Goal: Information Seeking & Learning: Learn about a topic

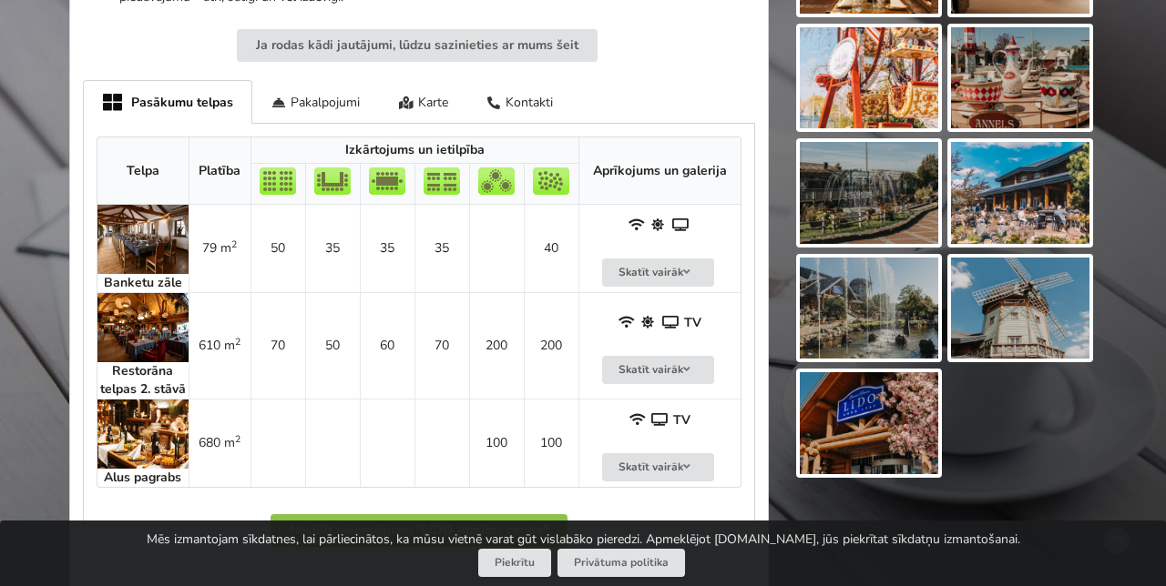
scroll to position [999, 0]
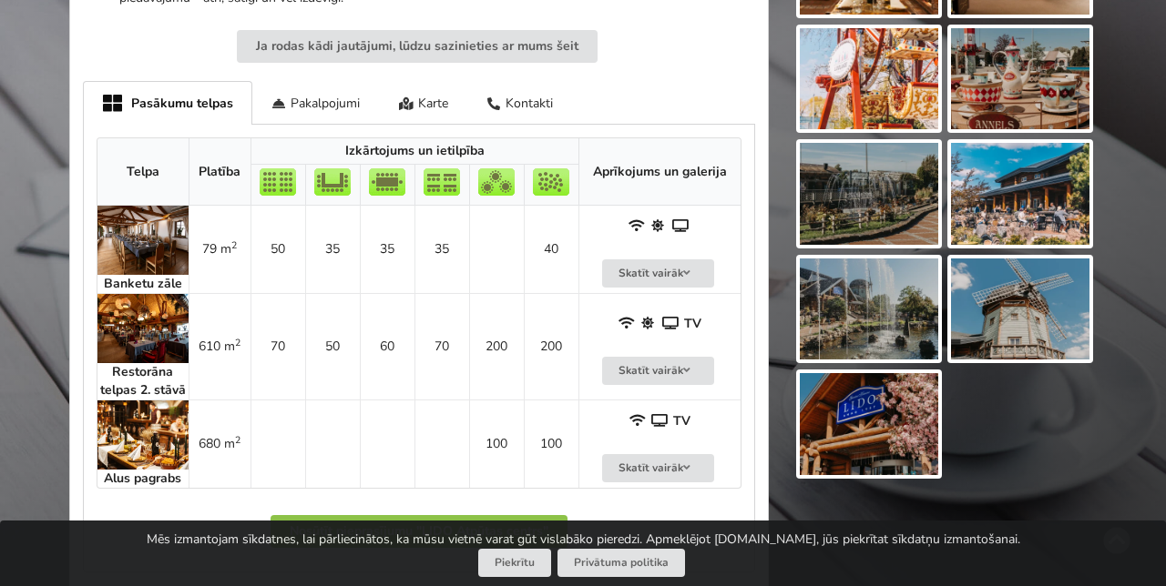
click at [144, 331] on img at bounding box center [142, 328] width 91 height 69
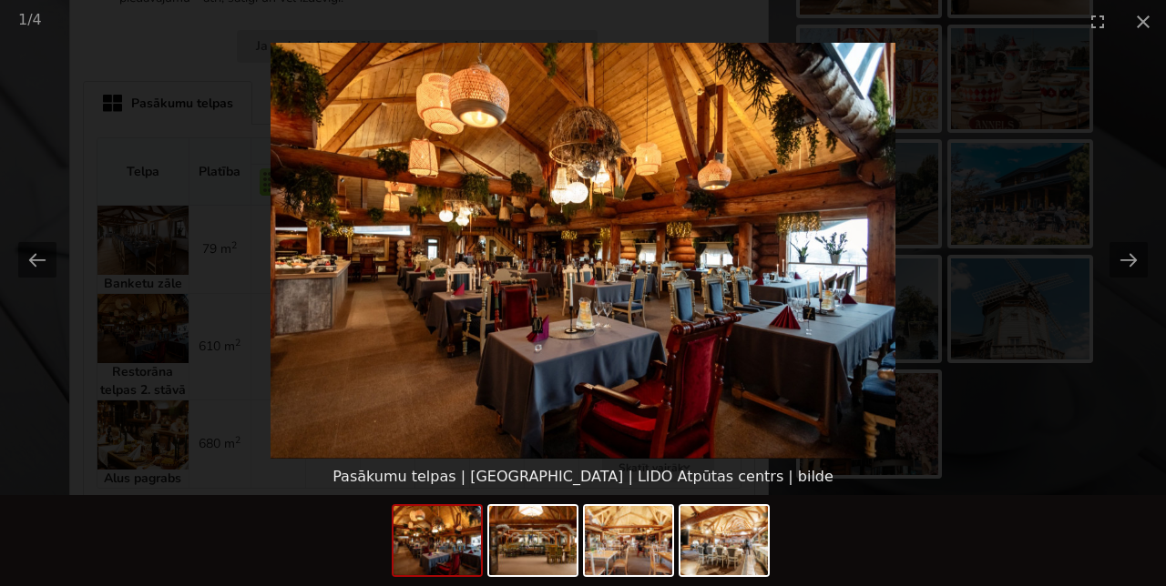
click at [1133, 278] on button "Next slide" at bounding box center [1128, 260] width 38 height 36
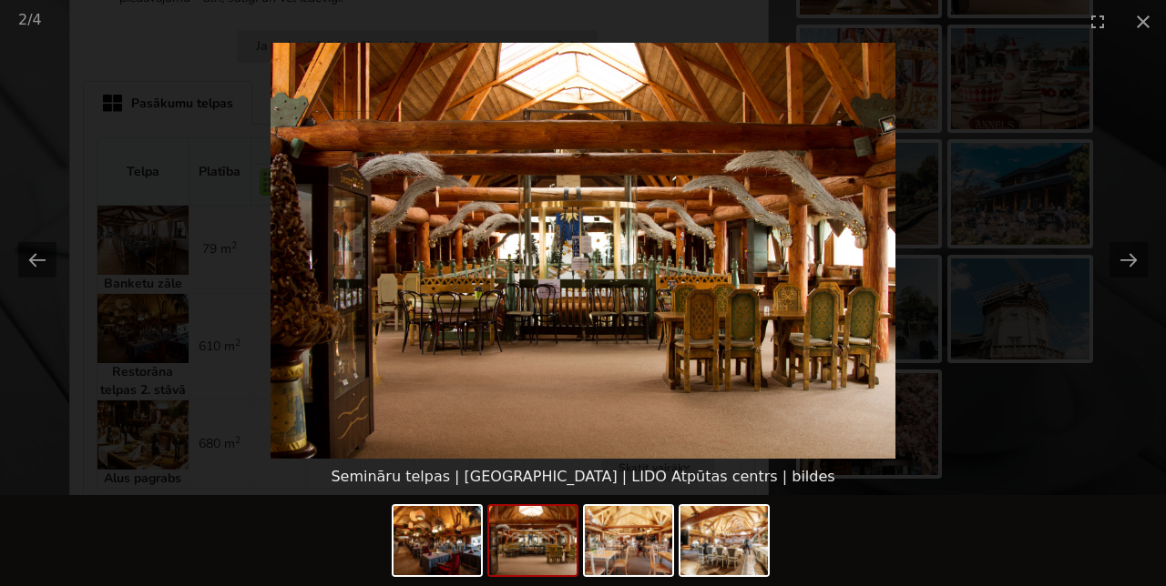
click at [1126, 278] on button "Next slide" at bounding box center [1128, 260] width 38 height 36
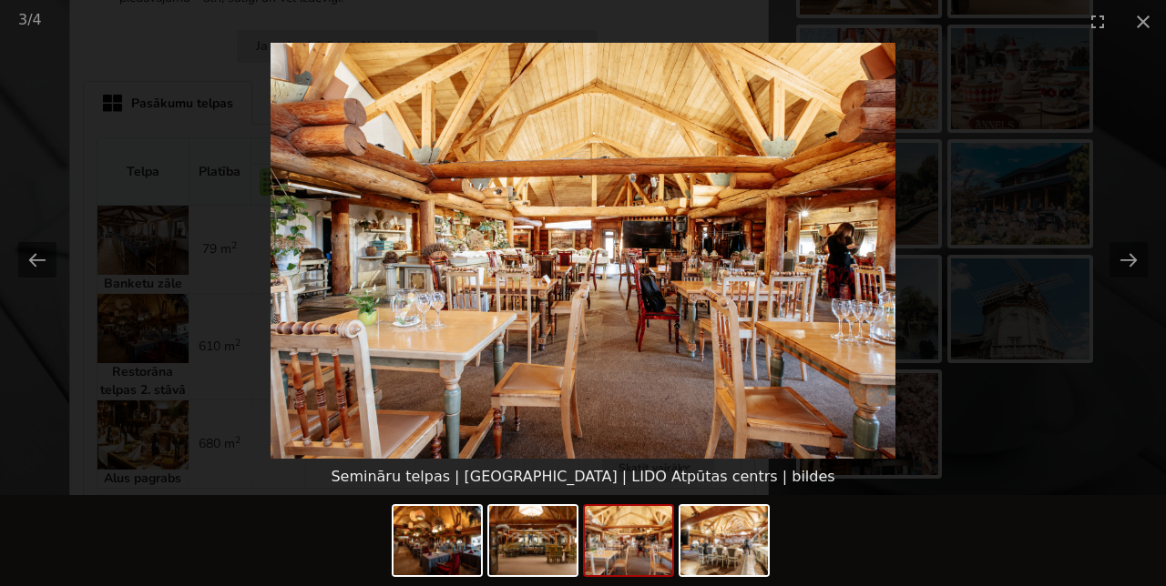
click at [1134, 278] on button "Next slide" at bounding box center [1128, 260] width 38 height 36
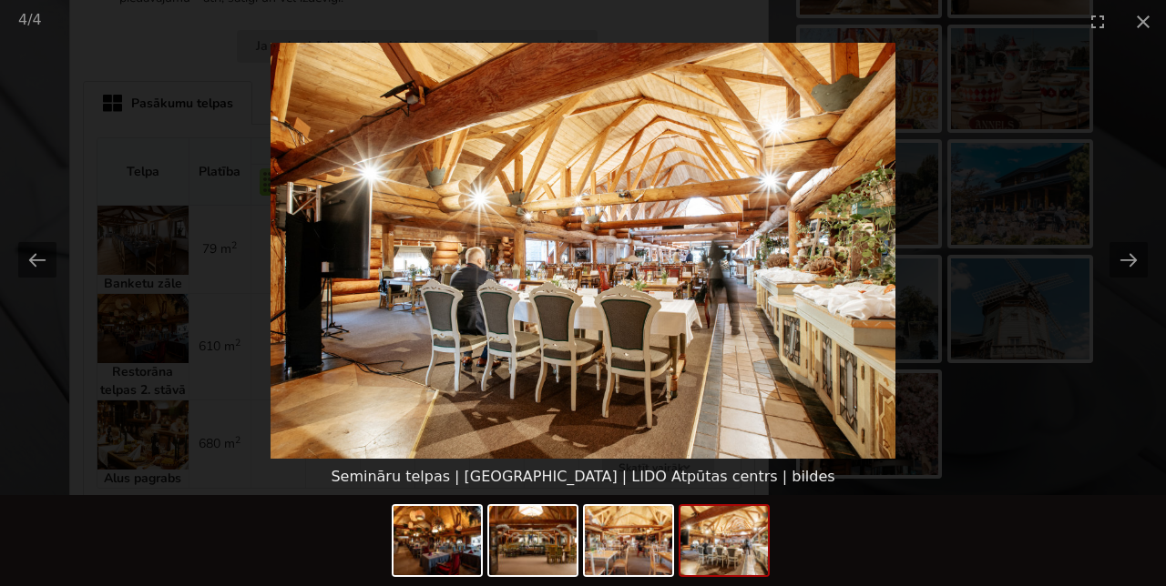
click at [1138, 315] on picture at bounding box center [583, 251] width 1166 height 416
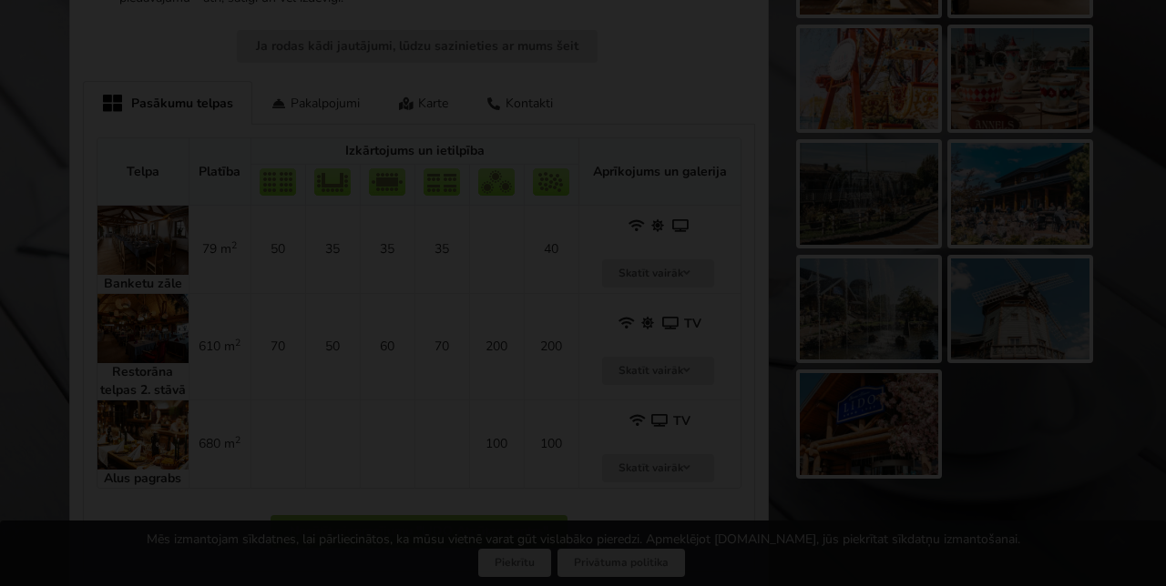
scroll to position [0, 0]
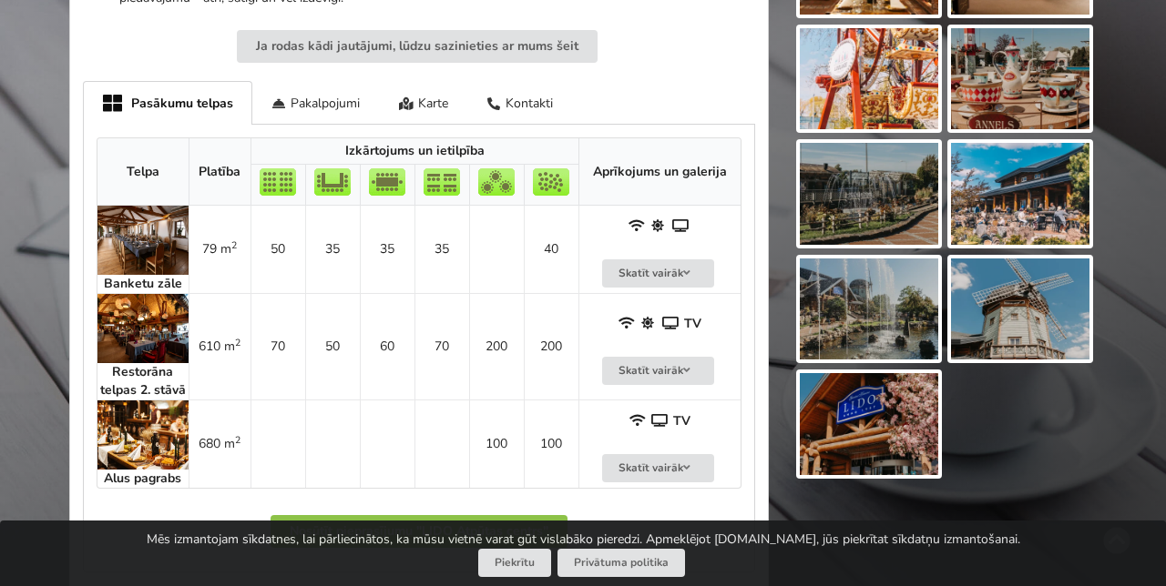
click at [138, 328] on img at bounding box center [142, 328] width 91 height 69
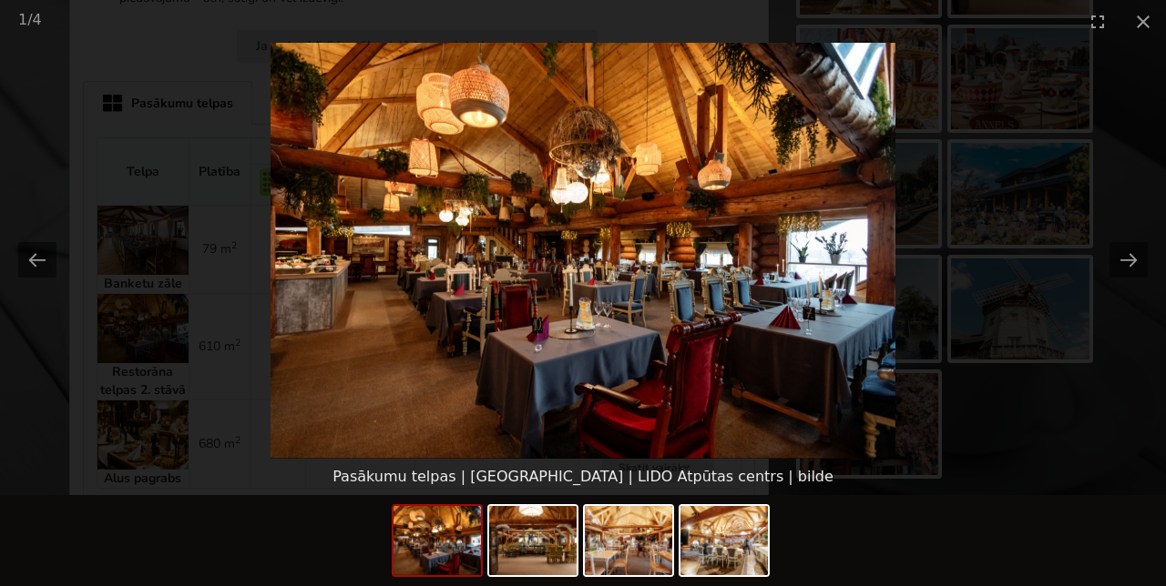
click at [1129, 336] on picture at bounding box center [583, 251] width 1166 height 416
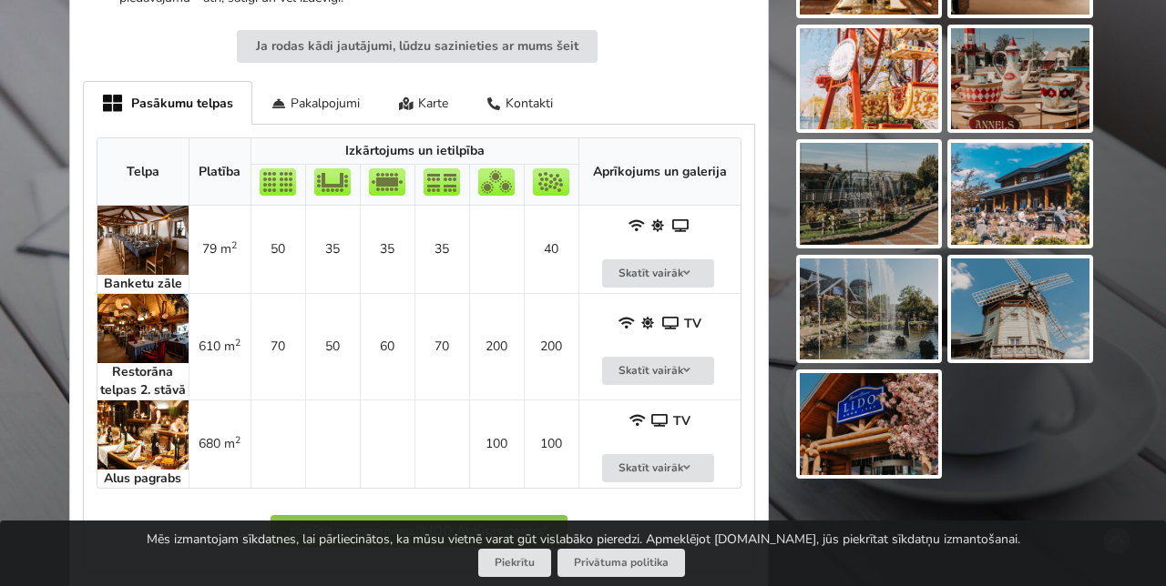
click at [120, 329] on img at bounding box center [142, 328] width 91 height 69
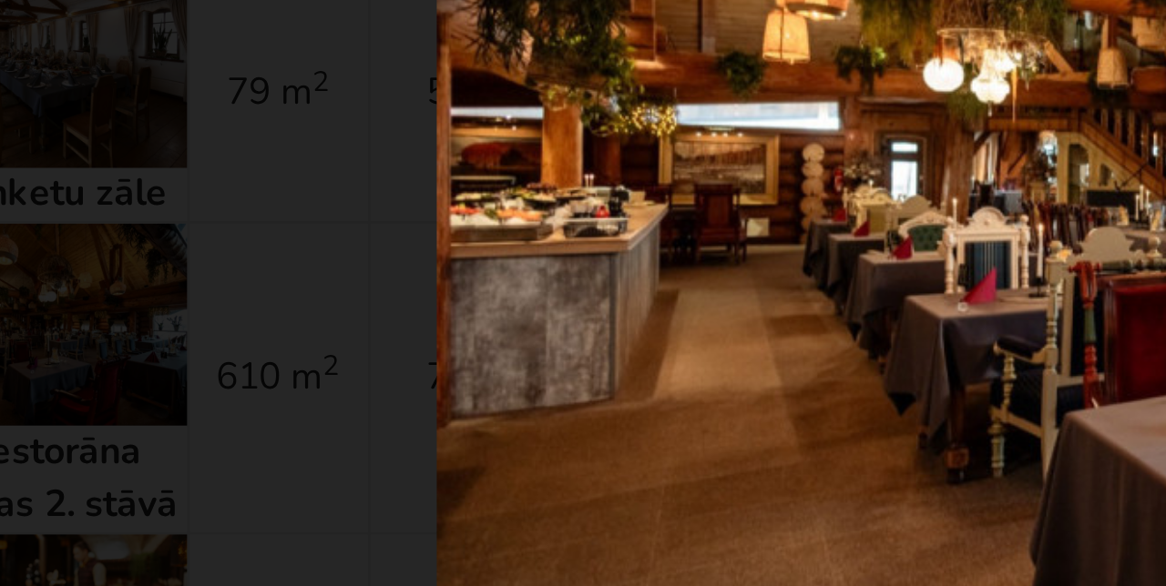
scroll to position [999, 0]
